Goal: Subscribe to service/newsletter

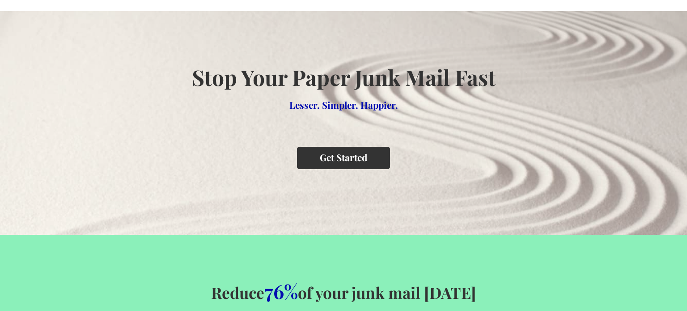
scroll to position [37, 0]
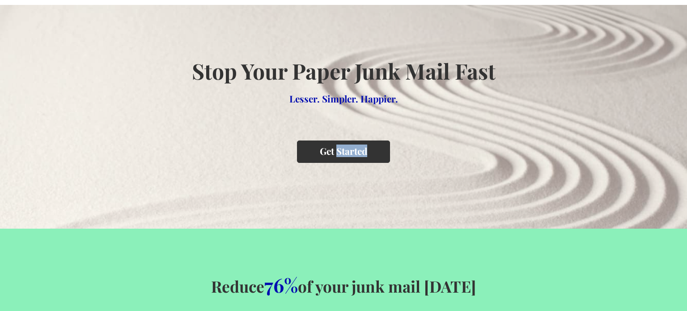
click at [320, 155] on button "Get Started" at bounding box center [343, 151] width 93 height 22
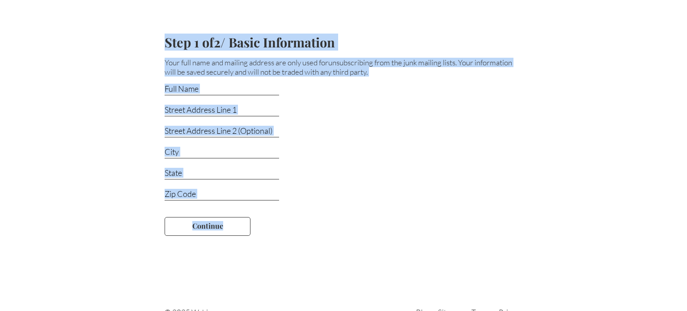
click at [320, 155] on div at bounding box center [344, 150] width 358 height 21
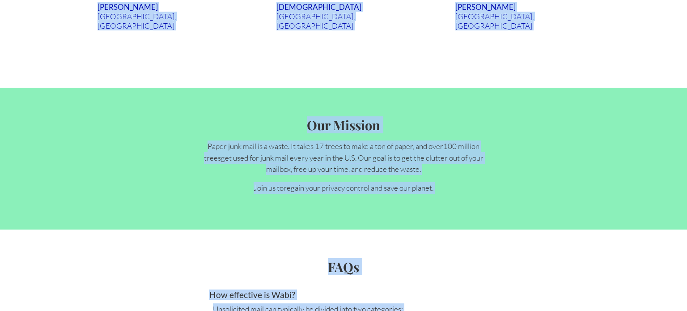
scroll to position [1924, 0]
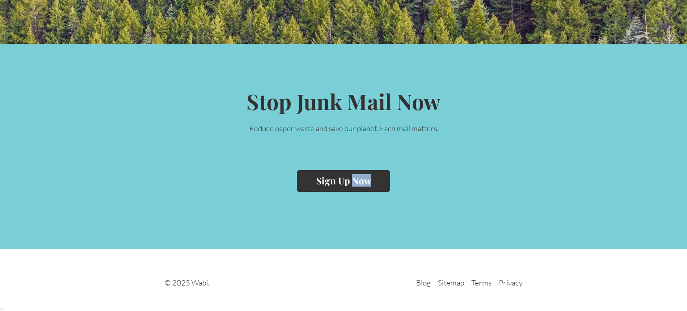
click at [360, 174] on button "Sign Up Now" at bounding box center [343, 181] width 93 height 22
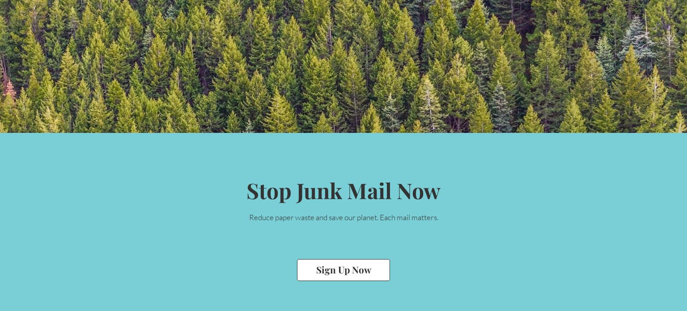
scroll to position [1924, 0]
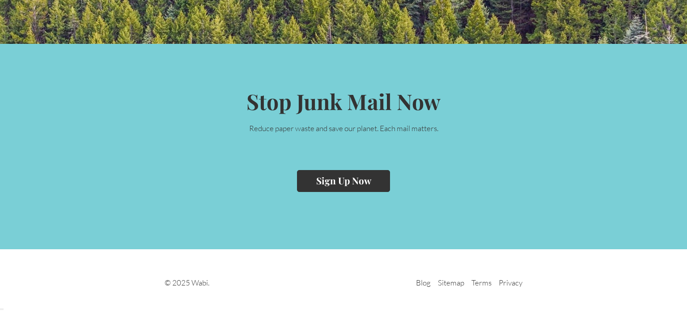
click at [363, 183] on button "Sign Up Now" at bounding box center [343, 181] width 93 height 22
click at [423, 285] on link "Blog" at bounding box center [423, 284] width 15 height 12
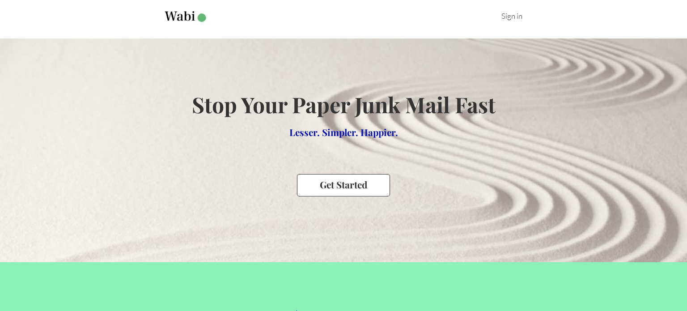
scroll to position [0, 0]
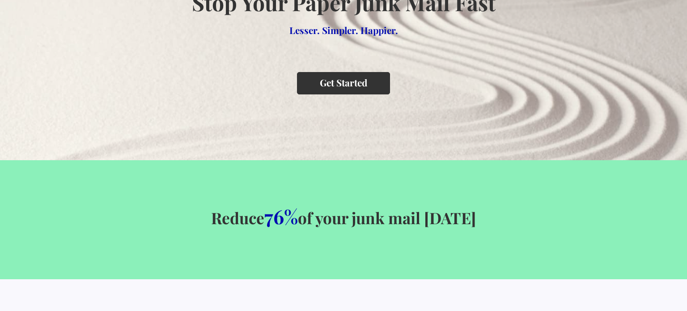
click at [370, 81] on button "Get Started" at bounding box center [343, 83] width 93 height 22
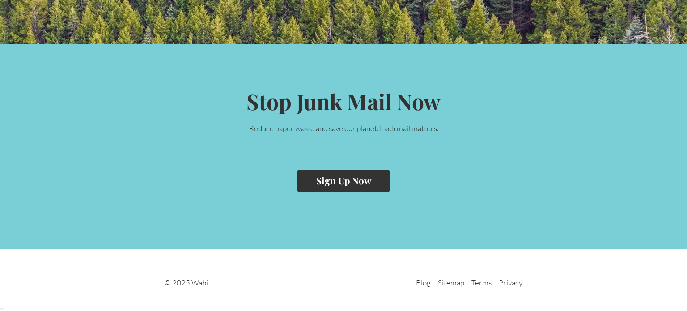
scroll to position [1924, 0]
click at [515, 190] on div "Sign Up Now" at bounding box center [343, 181] width 658 height 22
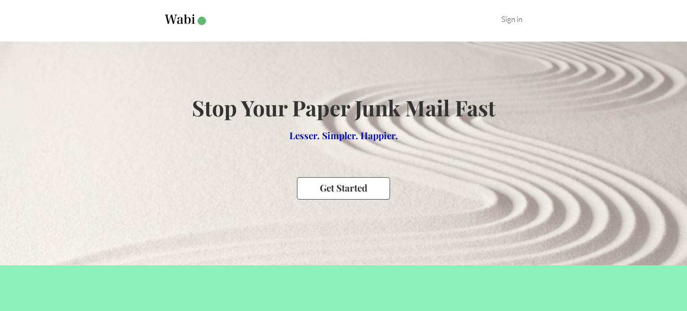
scroll to position [0, 0]
